Goal: Information Seeking & Learning: Stay updated

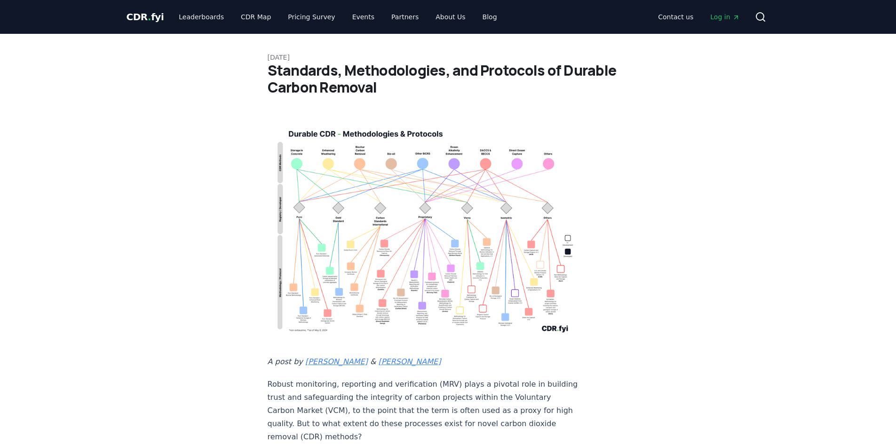
click at [141, 14] on span "CDR . fyi" at bounding box center [146, 16] width 38 height 11
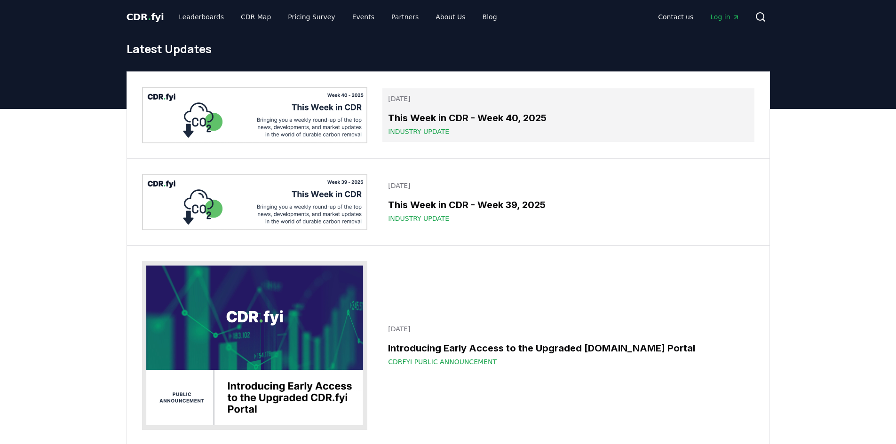
click at [434, 135] on span "Industry Update" at bounding box center [418, 131] width 61 height 9
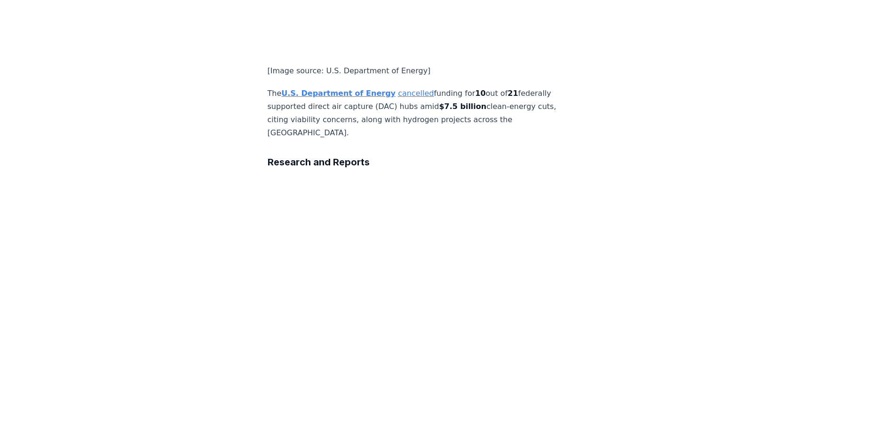
scroll to position [2399, 0]
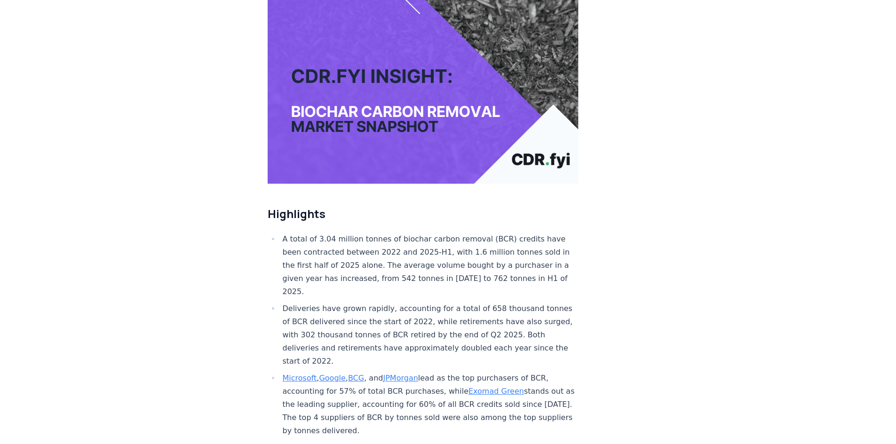
scroll to position [235, 0]
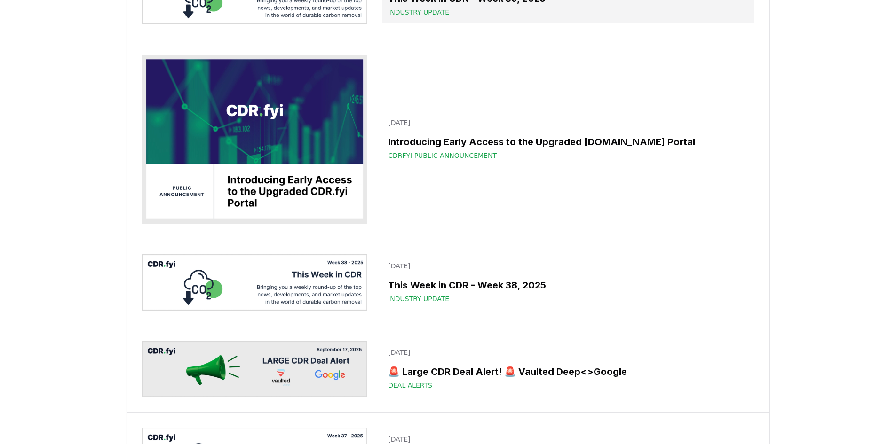
scroll to position [235, 0]
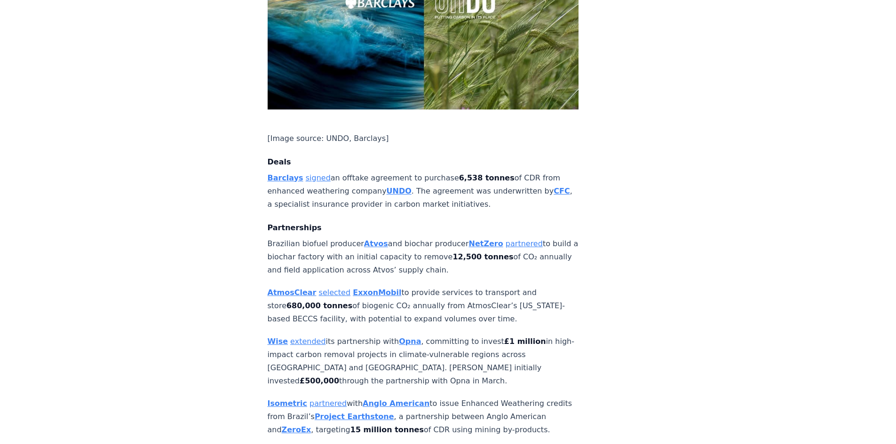
scroll to position [611, 0]
